Goal: Task Accomplishment & Management: Manage account settings

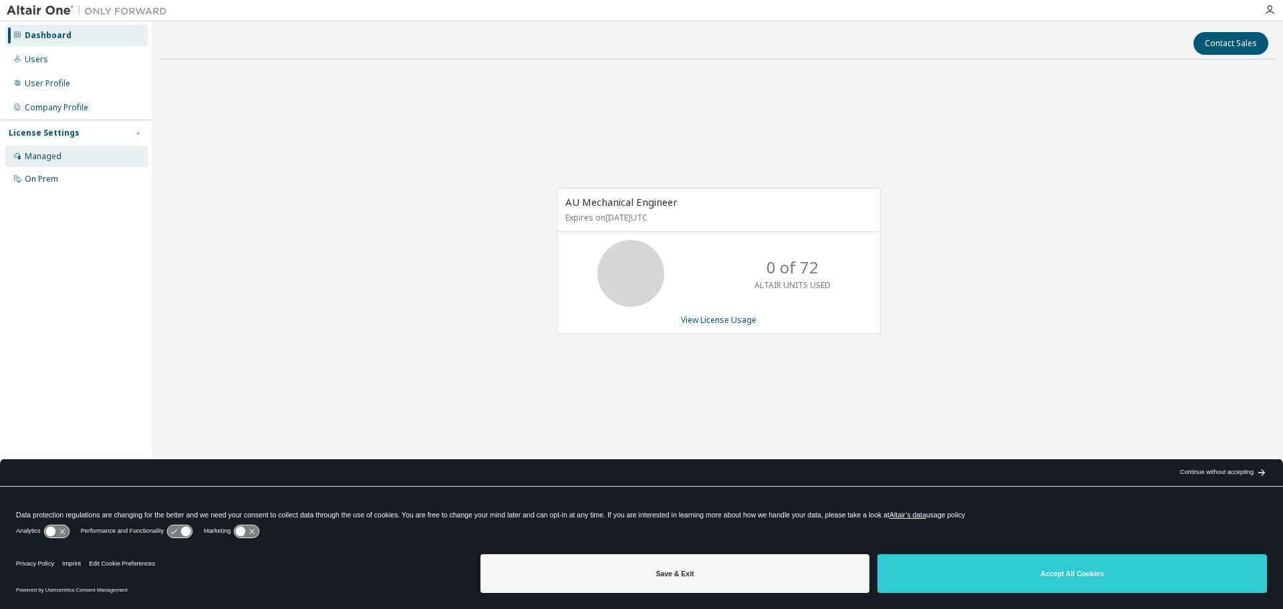
click at [70, 155] on div "Managed" at bounding box center [76, 156] width 142 height 21
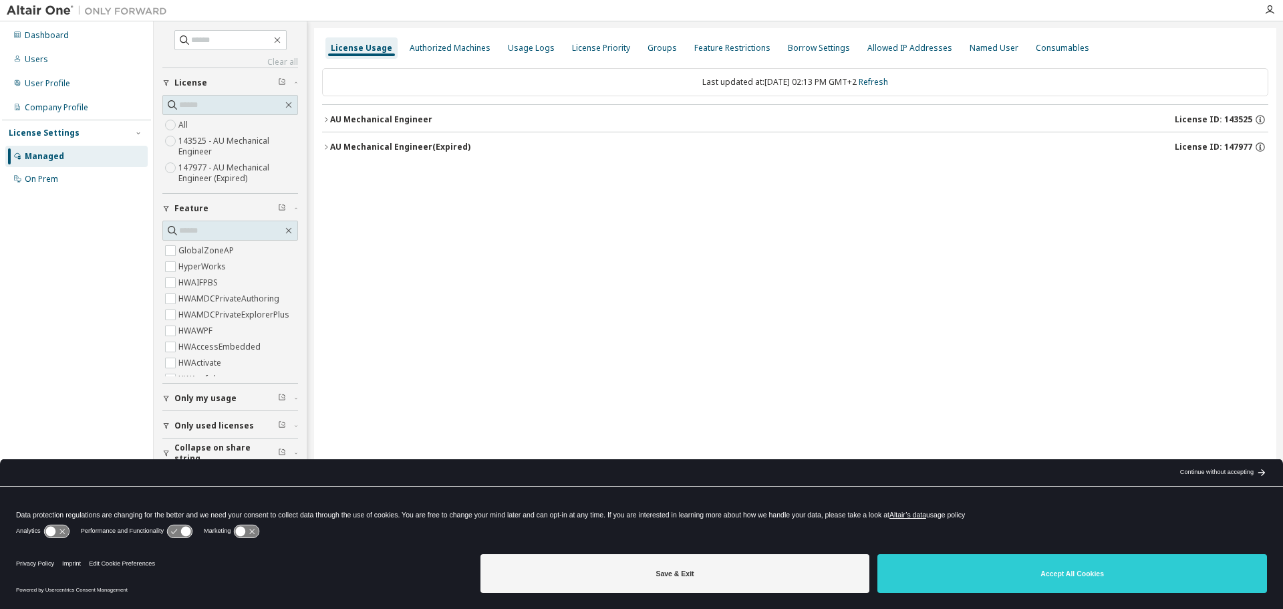
click at [324, 144] on icon "button" at bounding box center [326, 147] width 8 height 8
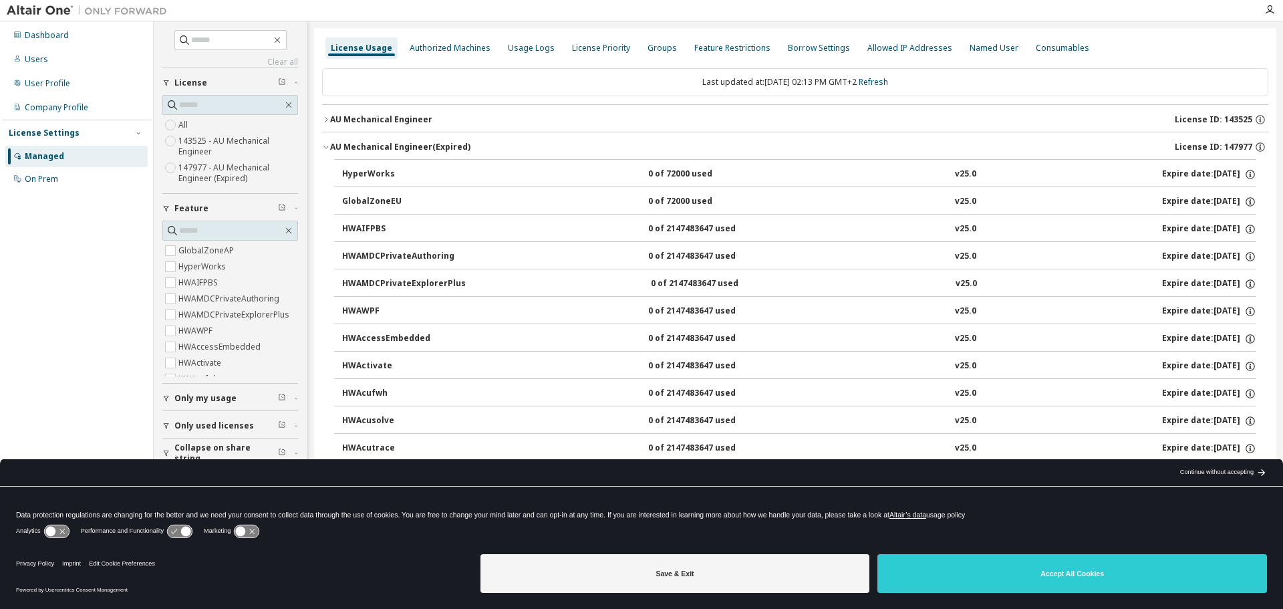
click at [327, 116] on icon "button" at bounding box center [326, 120] width 8 height 8
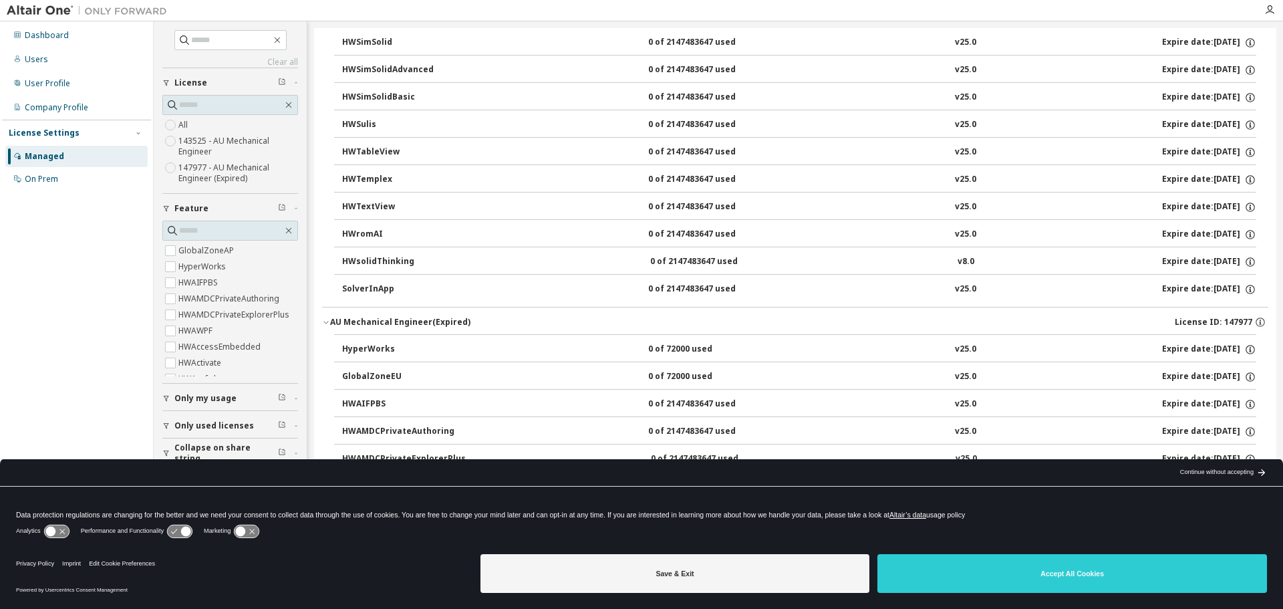
scroll to position [9155, 0]
